Goal: Book appointment/travel/reservation

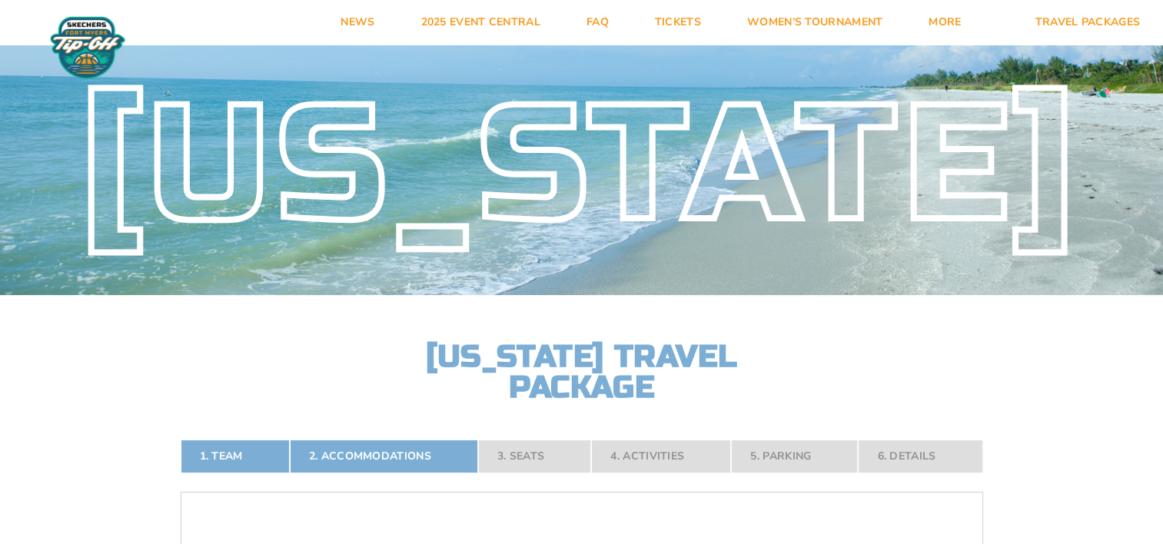
click at [520, 453] on nav "1. Team 2. Accommodations 3. Seats 4. Activities 5. Parking 6. Details" at bounding box center [582, 457] width 803 height 34
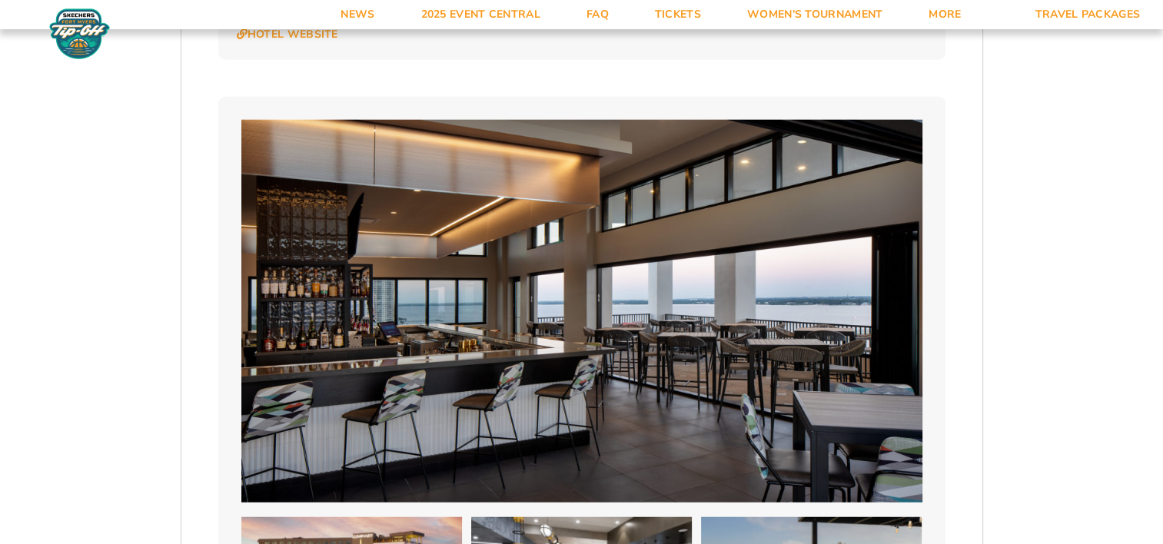
scroll to position [4285, 0]
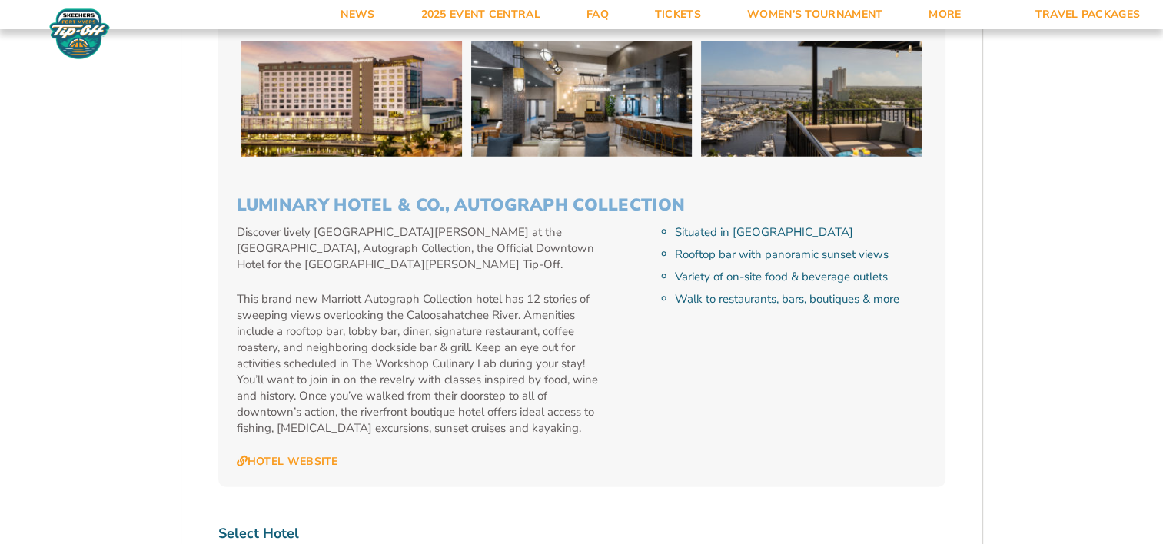
select select "17487"
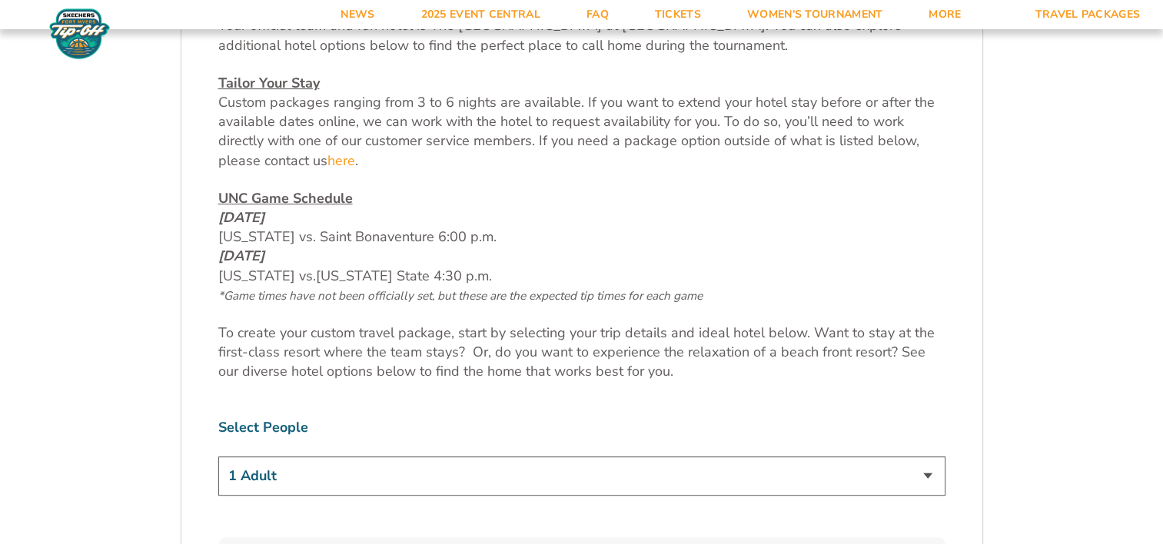
scroll to position [0, 0]
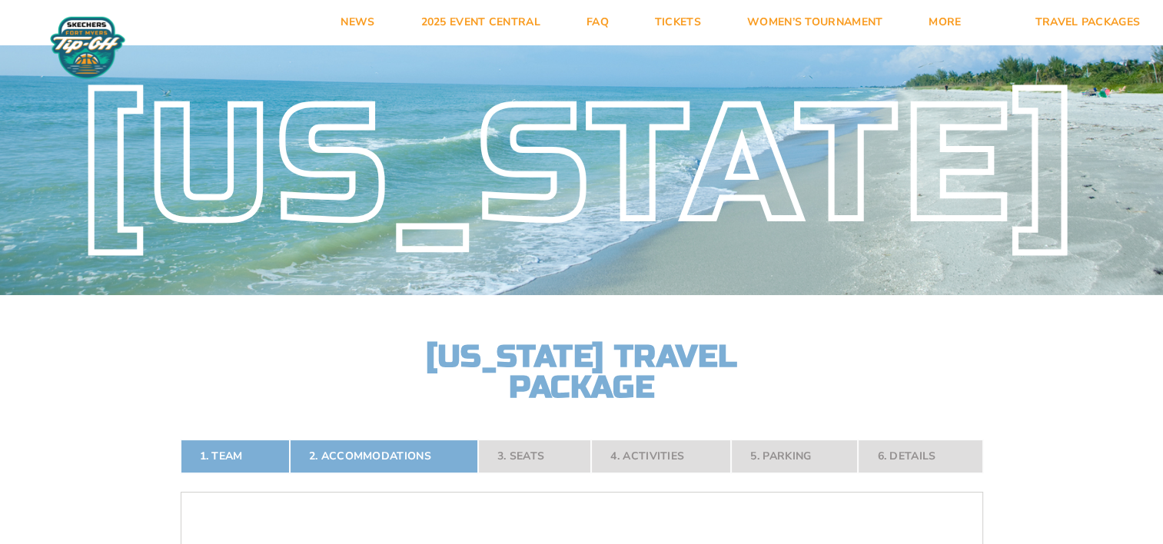
click at [507, 455] on nav "1. Team 2. Accommodations 3. Seats 4. Activities 5. Parking 6. Details" at bounding box center [582, 457] width 803 height 34
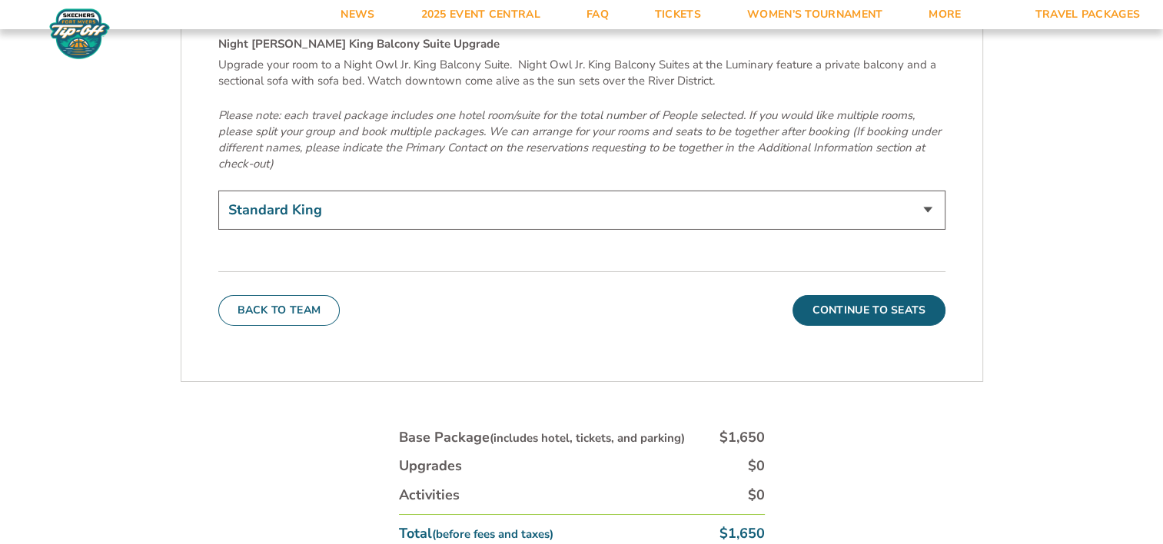
scroll to position [5398, 0]
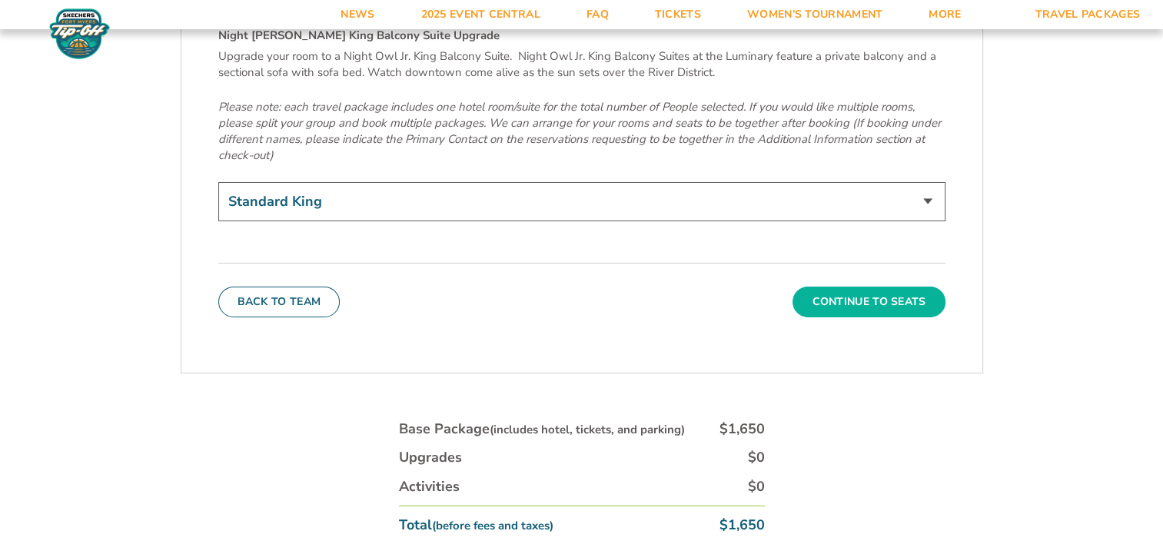
click at [849, 287] on button "Continue To Seats" at bounding box center [869, 302] width 152 height 31
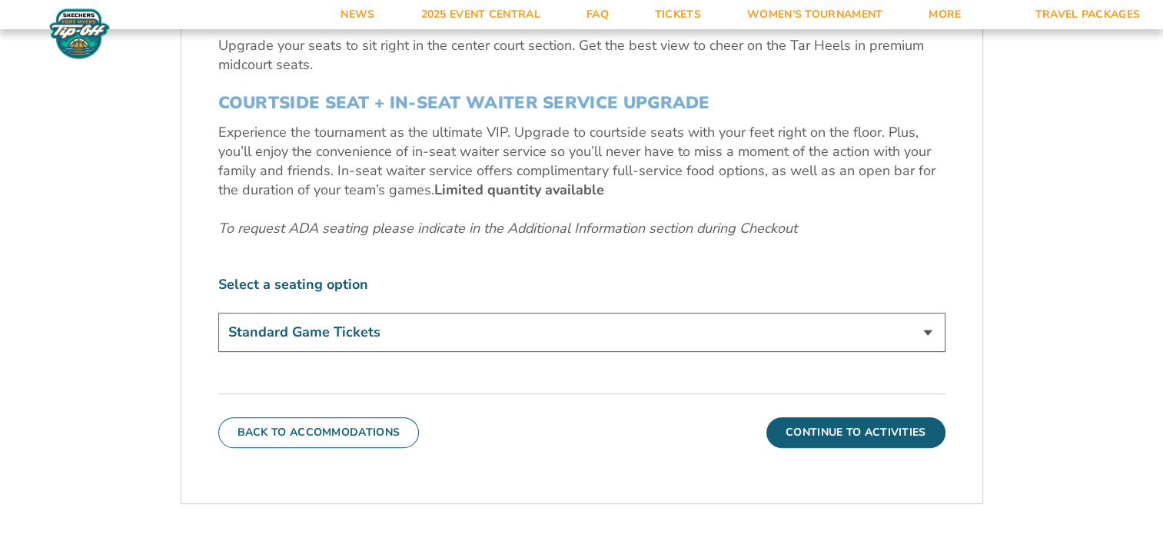
scroll to position [683, 0]
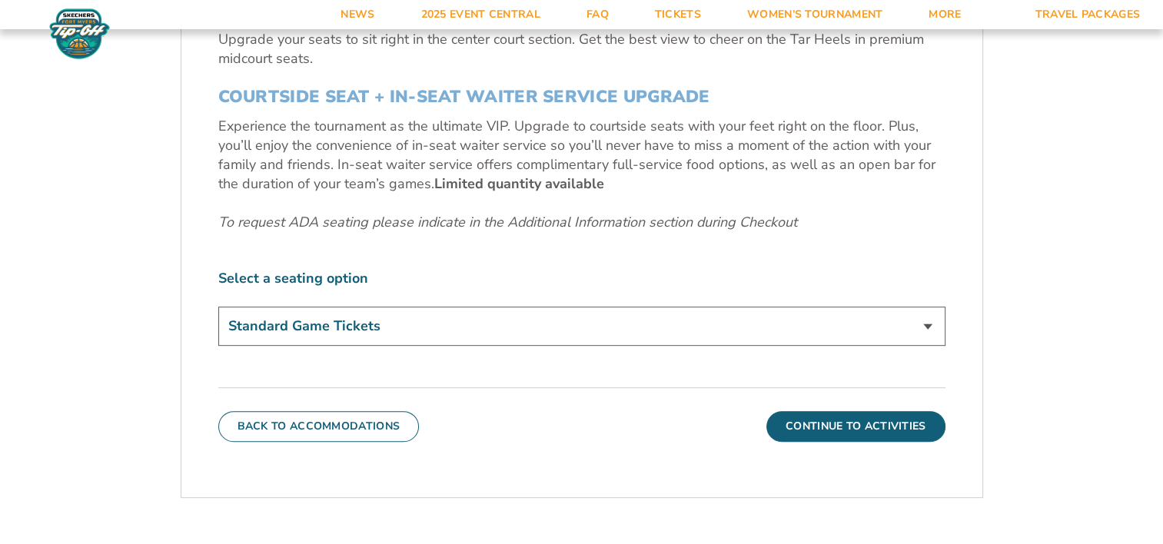
click at [927, 319] on select "Standard Game Tickets Midcourt Seat Upgrade (+$140 per person) Courtside Seat +…" at bounding box center [581, 326] width 727 height 39
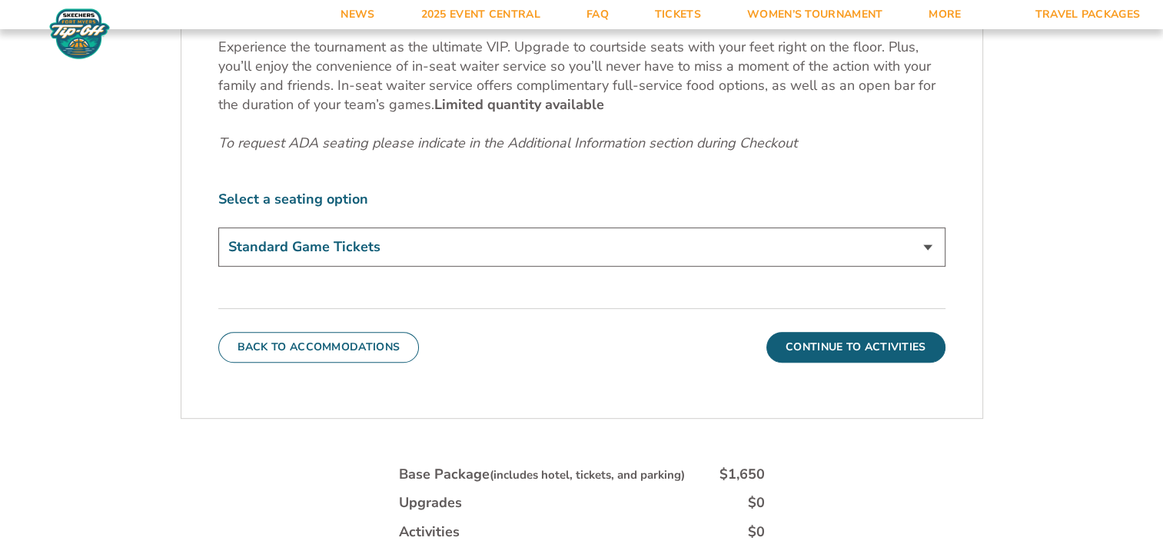
scroll to position [773, 0]
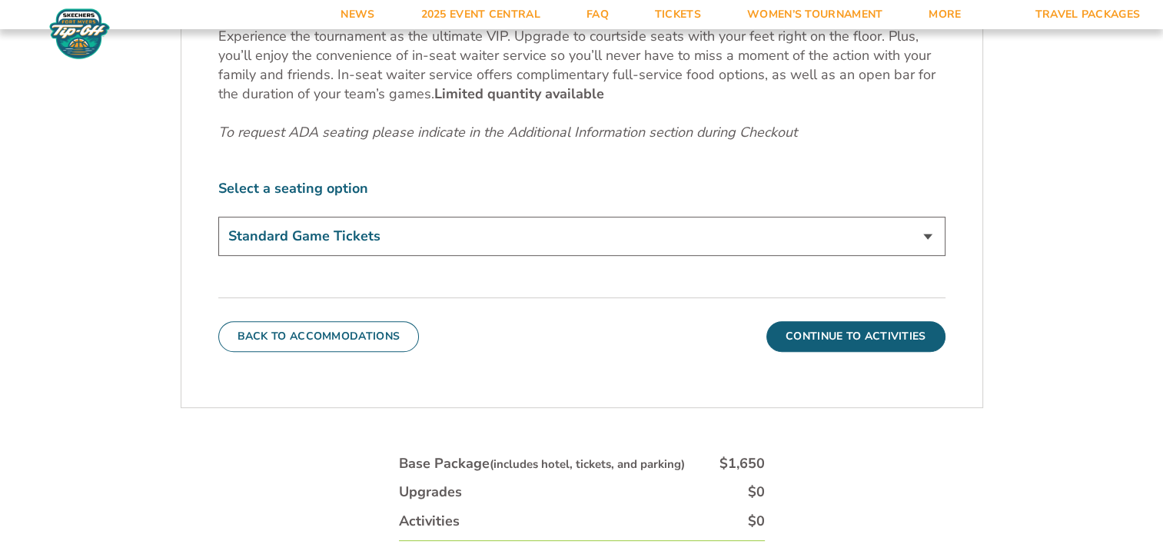
click at [930, 231] on select "Standard Game Tickets Midcourt Seat Upgrade (+$140 per person) Courtside Seat +…" at bounding box center [581, 236] width 727 height 39
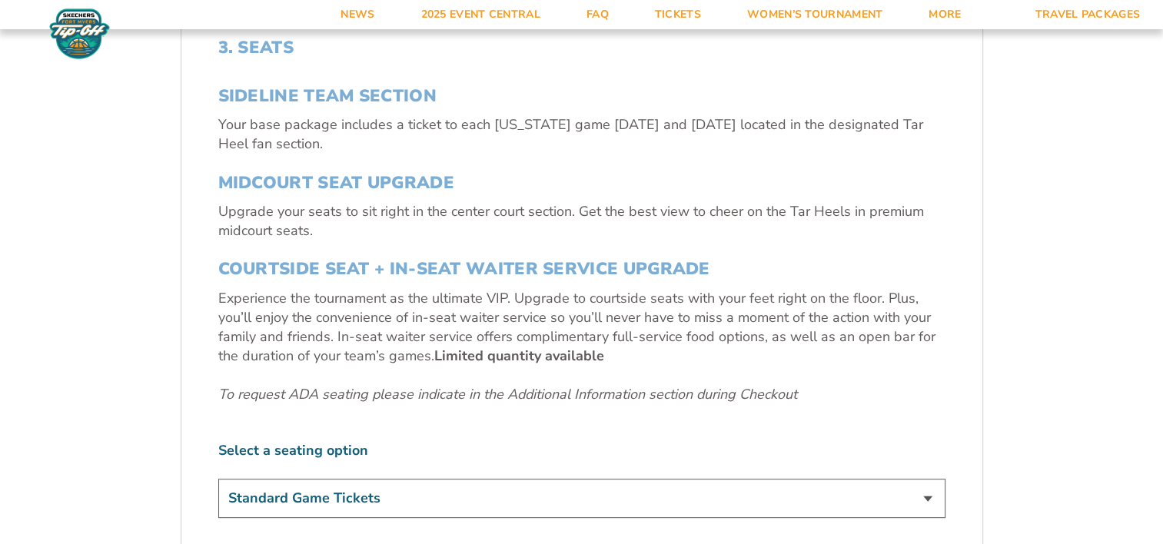
scroll to position [138, 0]
